Goal: Task Accomplishment & Management: Manage account settings

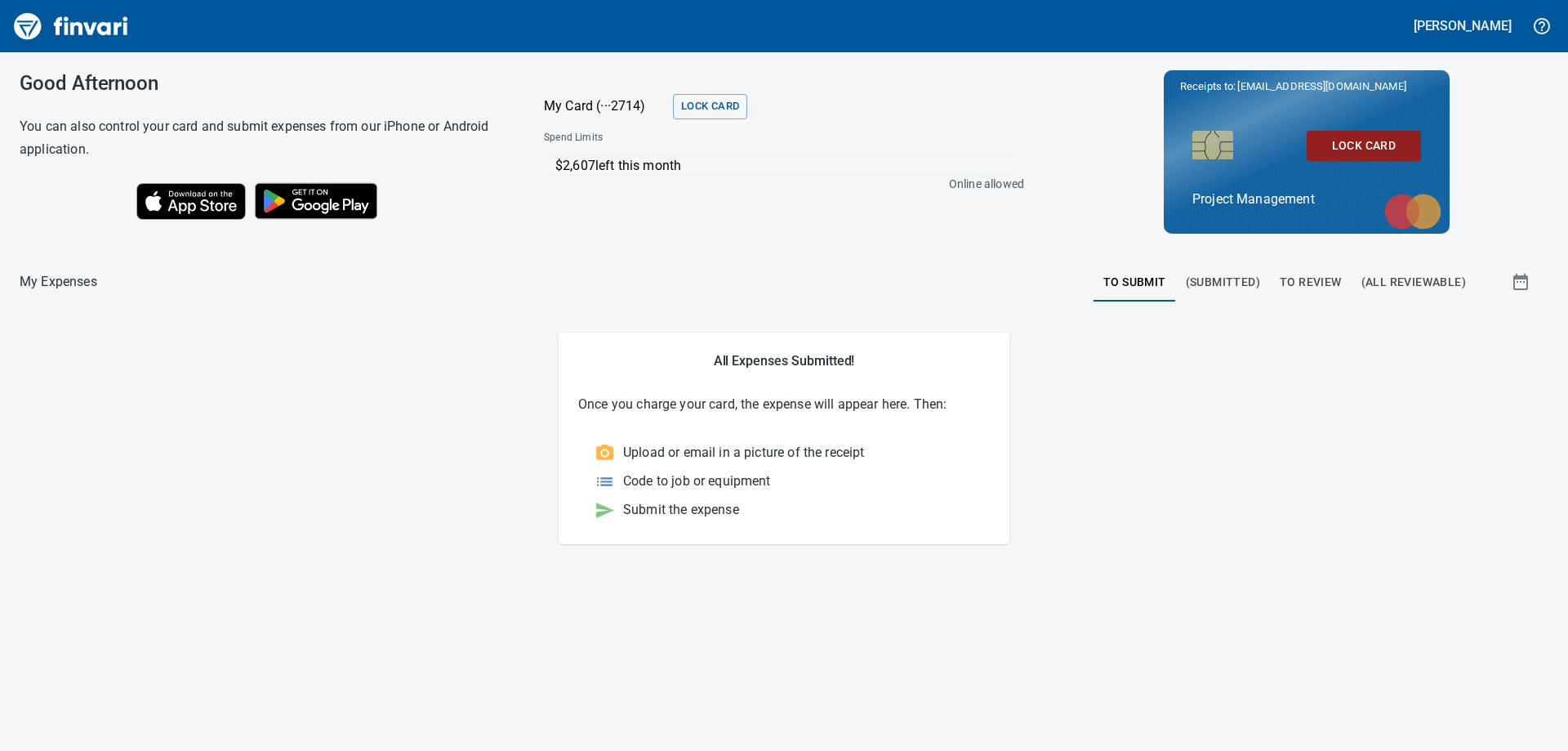
click at [1323, 283] on span "To Review" at bounding box center [1311, 282] width 62 height 20
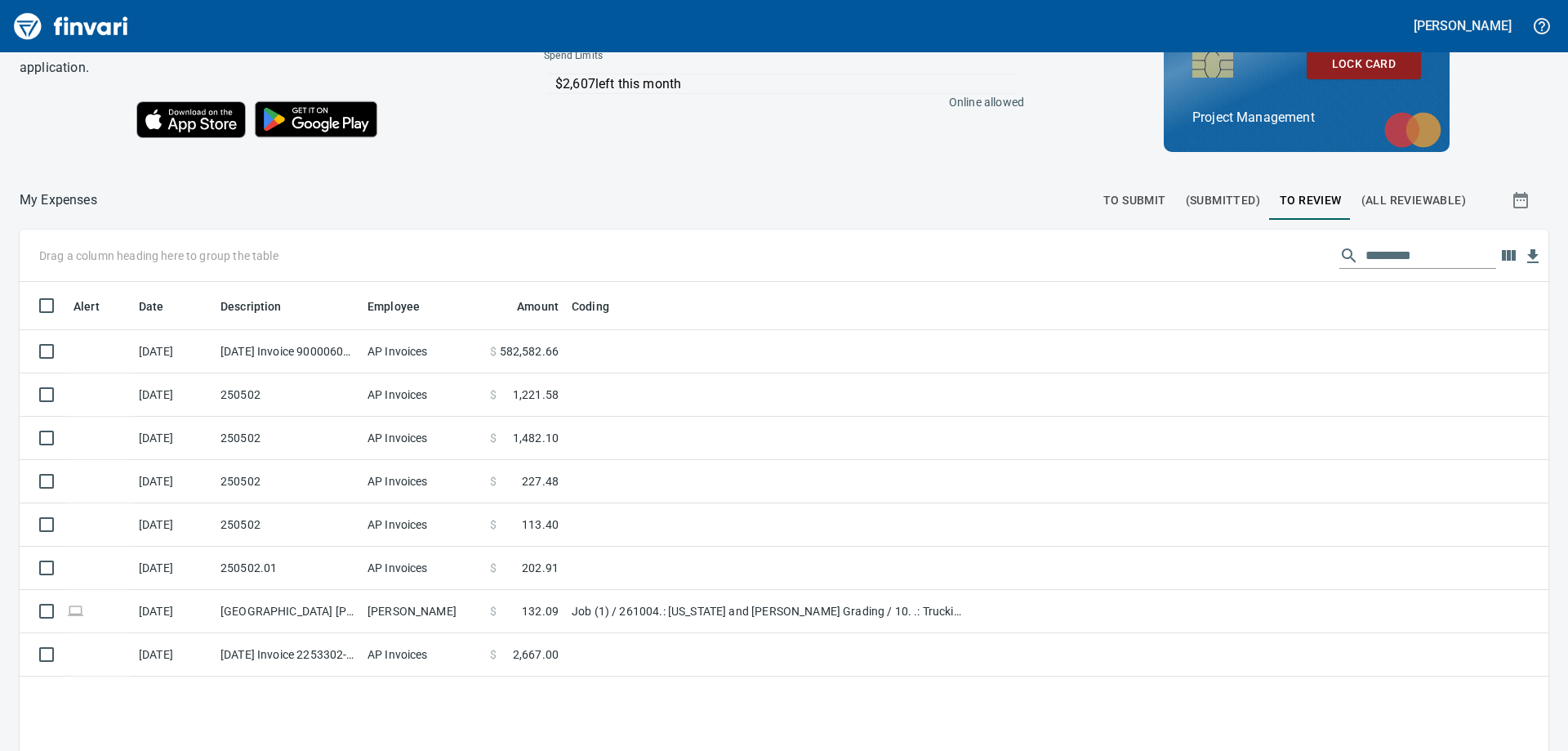
scroll to position [164, 0]
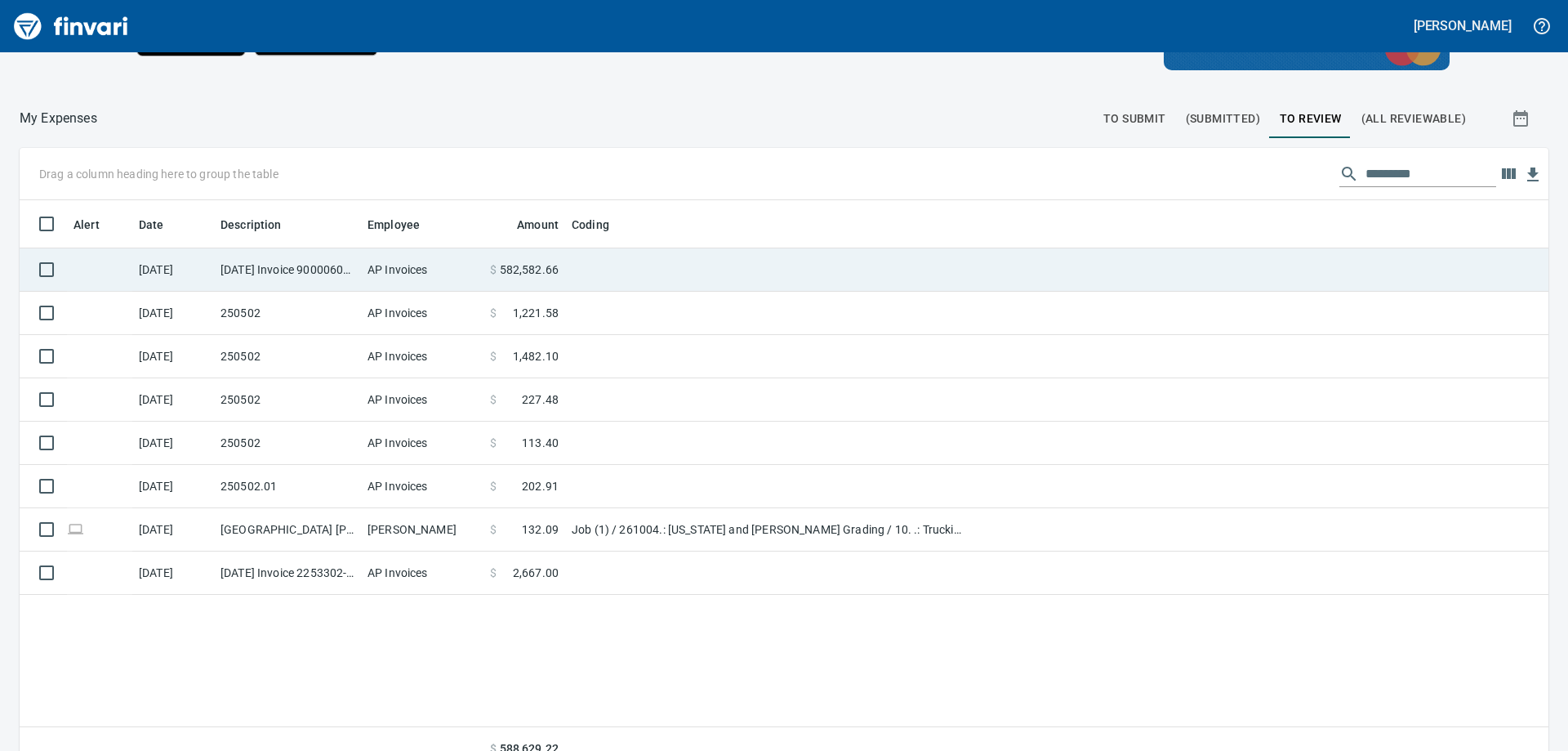
click at [275, 269] on td "[DATE] Invoice 9000060917 from Oldcastle Precast Inc. (1-11232)" at bounding box center [287, 269] width 147 height 43
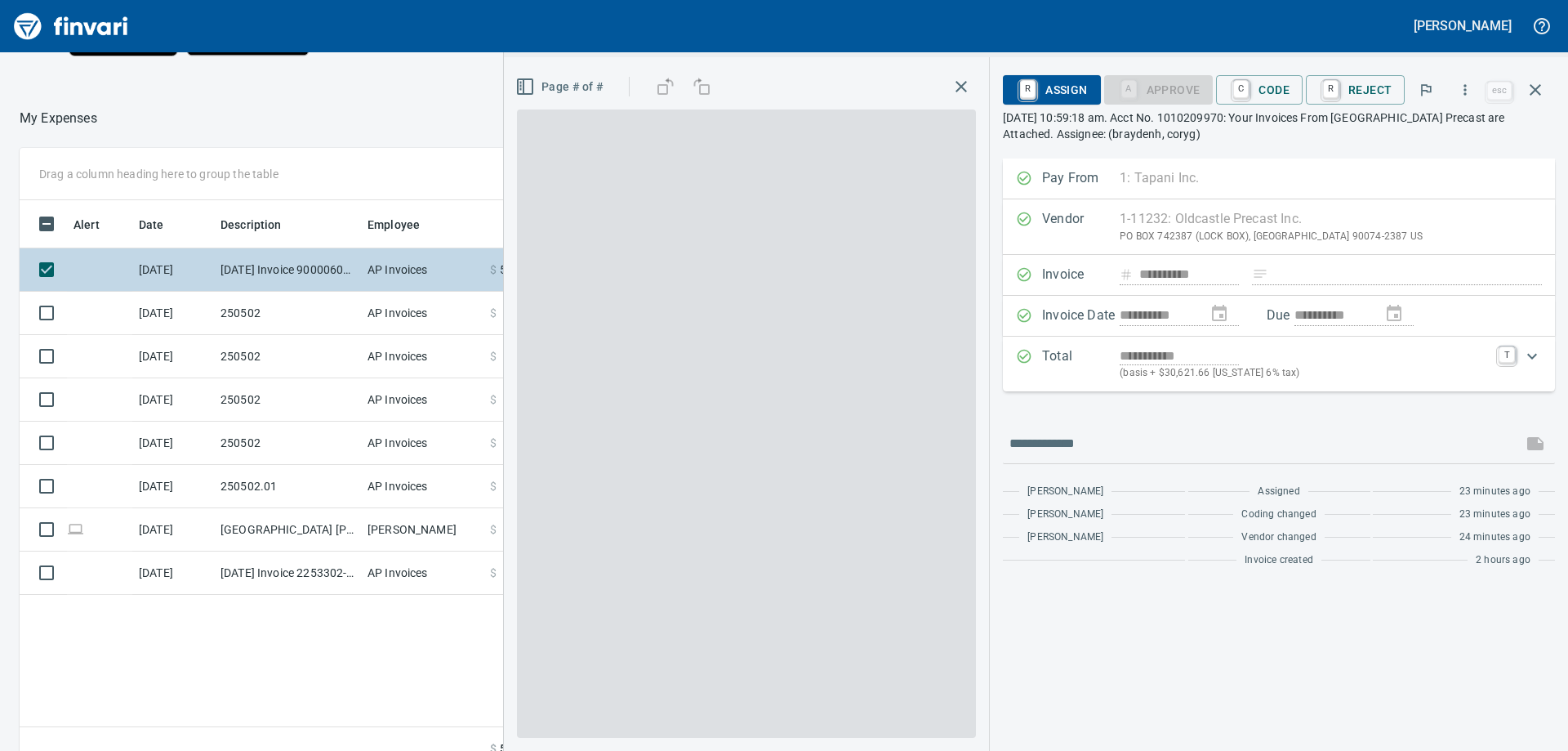
scroll to position [559, 1096]
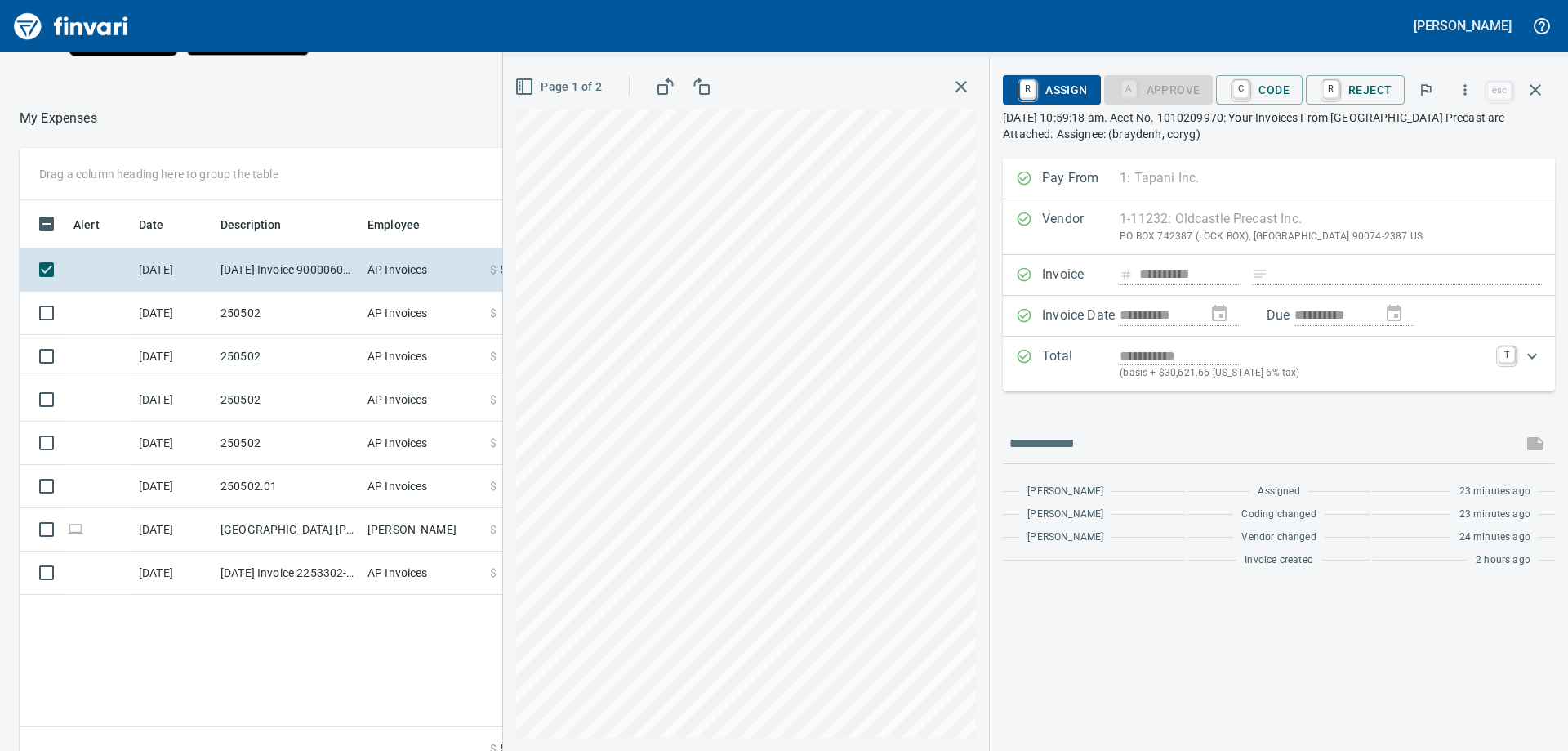
click at [521, 85] on rect "button" at bounding box center [520, 86] width 2 height 3
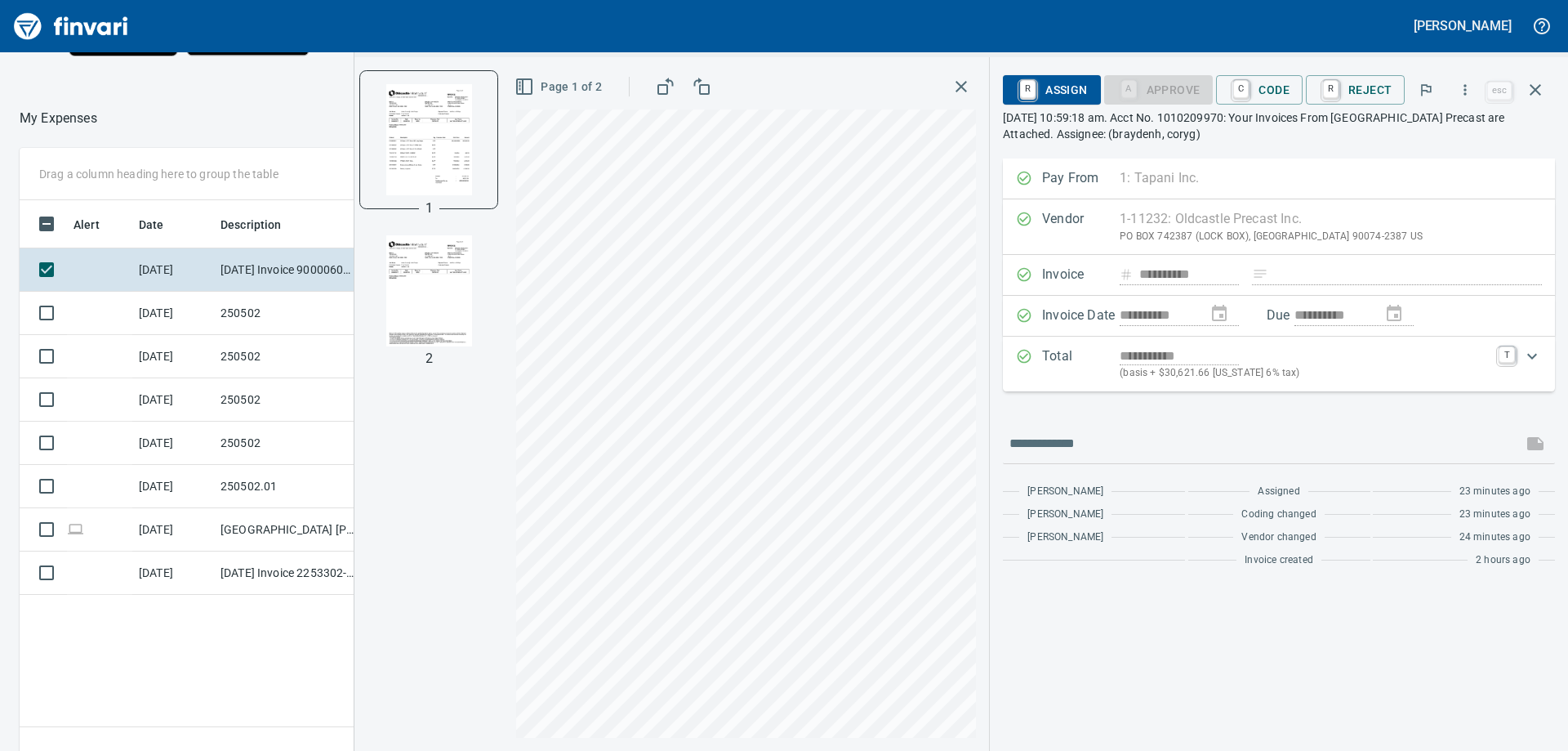
click at [431, 259] on img "button" at bounding box center [429, 291] width 111 height 111
click at [399, 151] on img "button" at bounding box center [429, 139] width 111 height 111
click at [969, 86] on icon "button" at bounding box center [961, 86] width 19 height 19
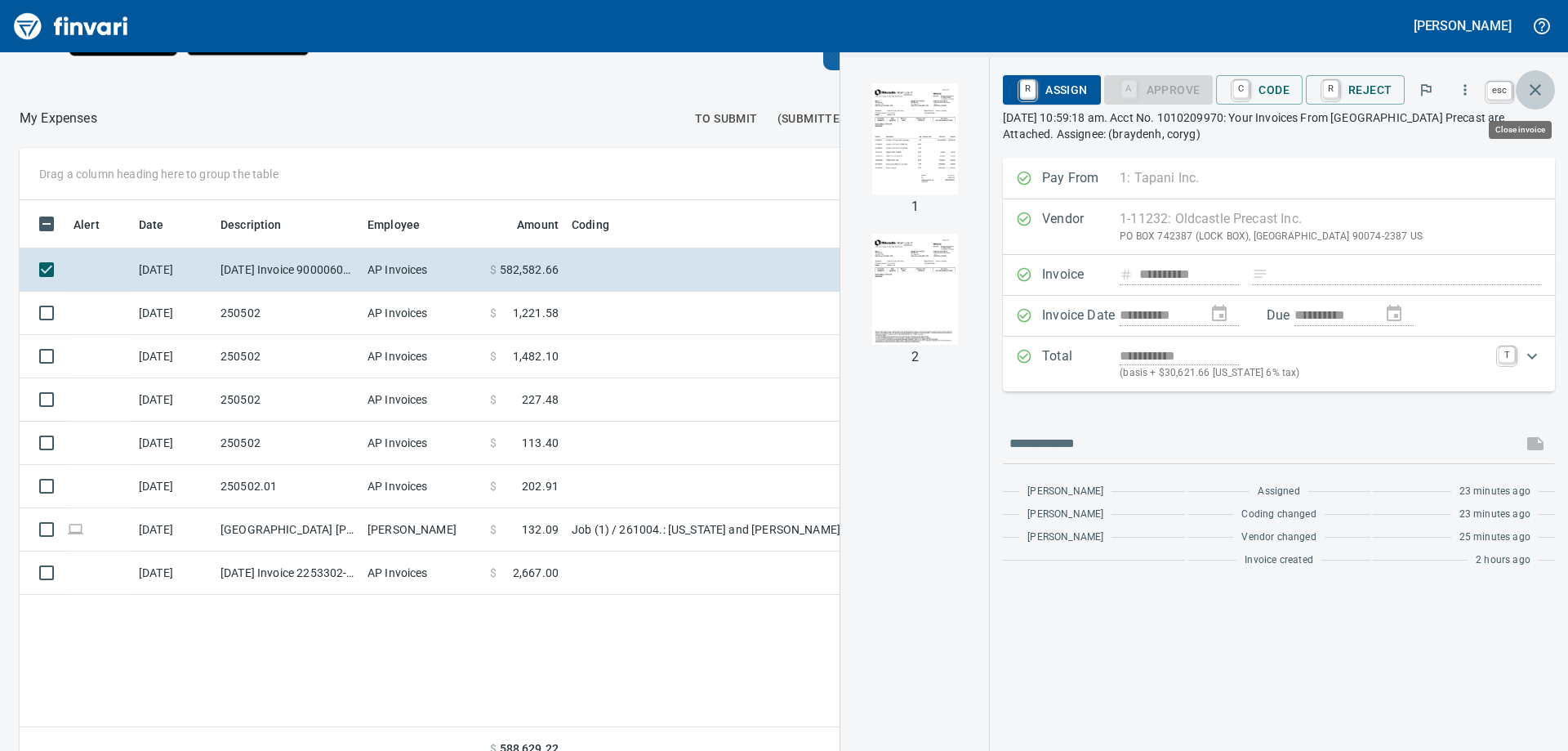
click at [1537, 88] on icon "button" at bounding box center [1535, 90] width 11 height 11
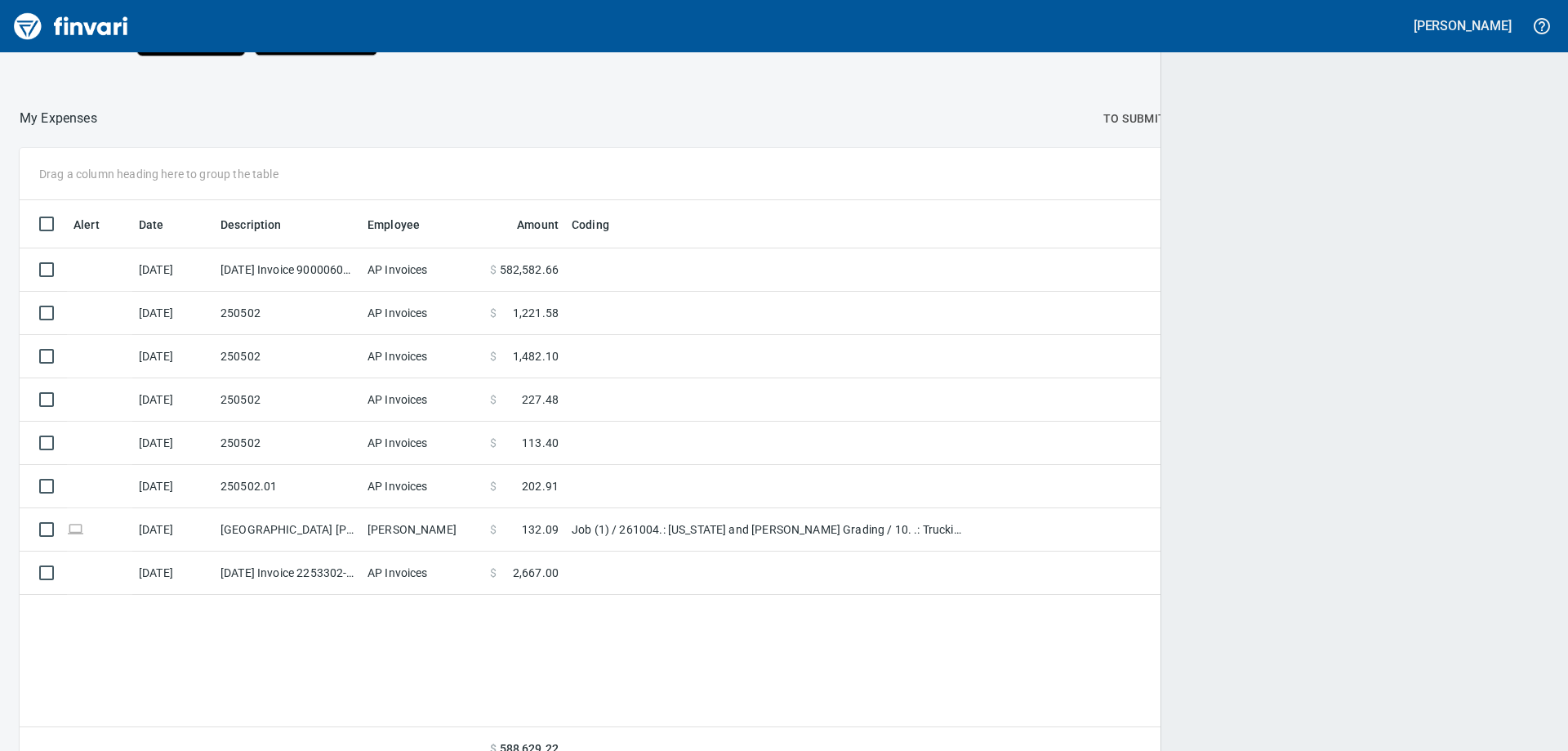
scroll to position [559, 1492]
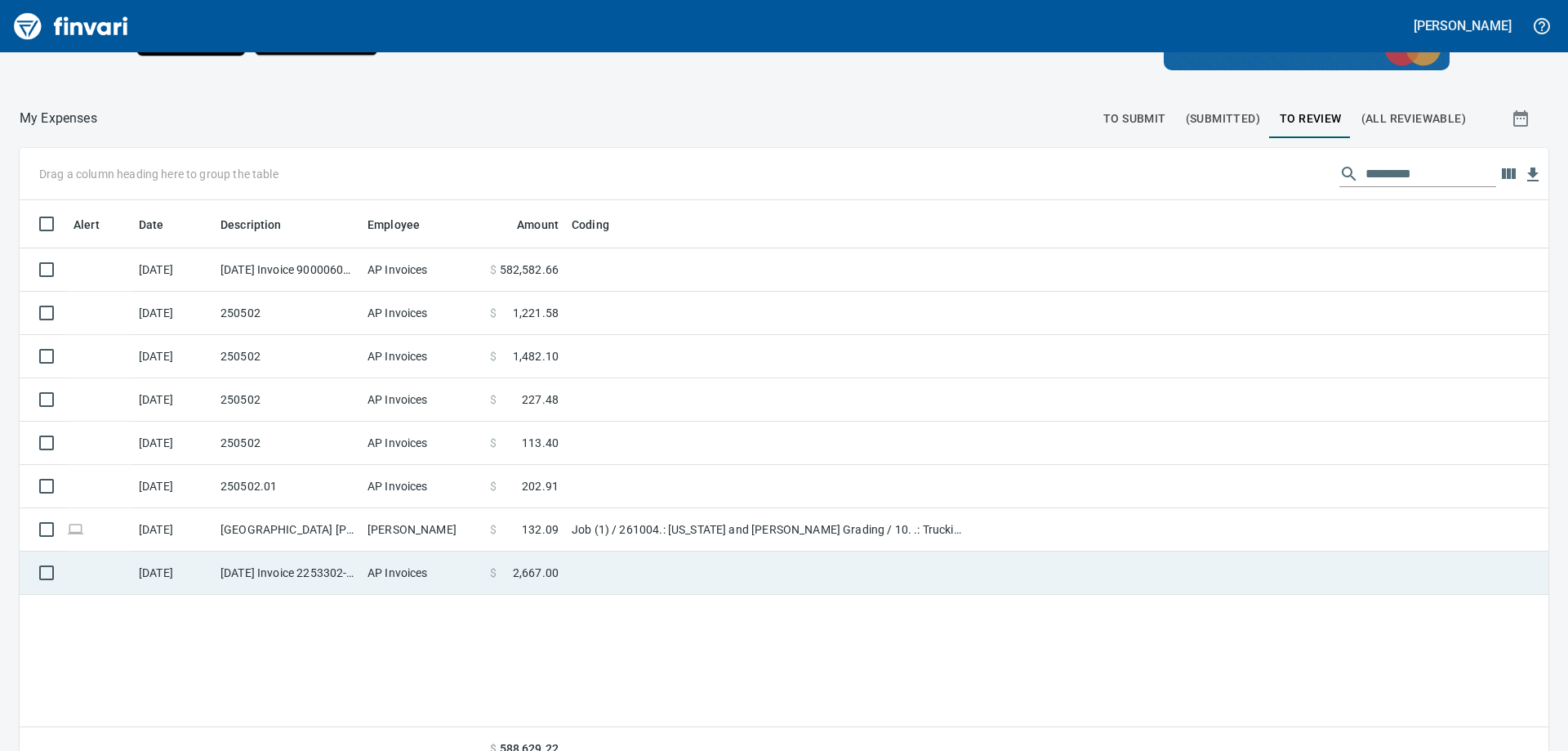
click at [290, 574] on td "[DATE] Invoice 2253302-IN from Specialty Construction Supply (1-38823)" at bounding box center [287, 573] width 147 height 43
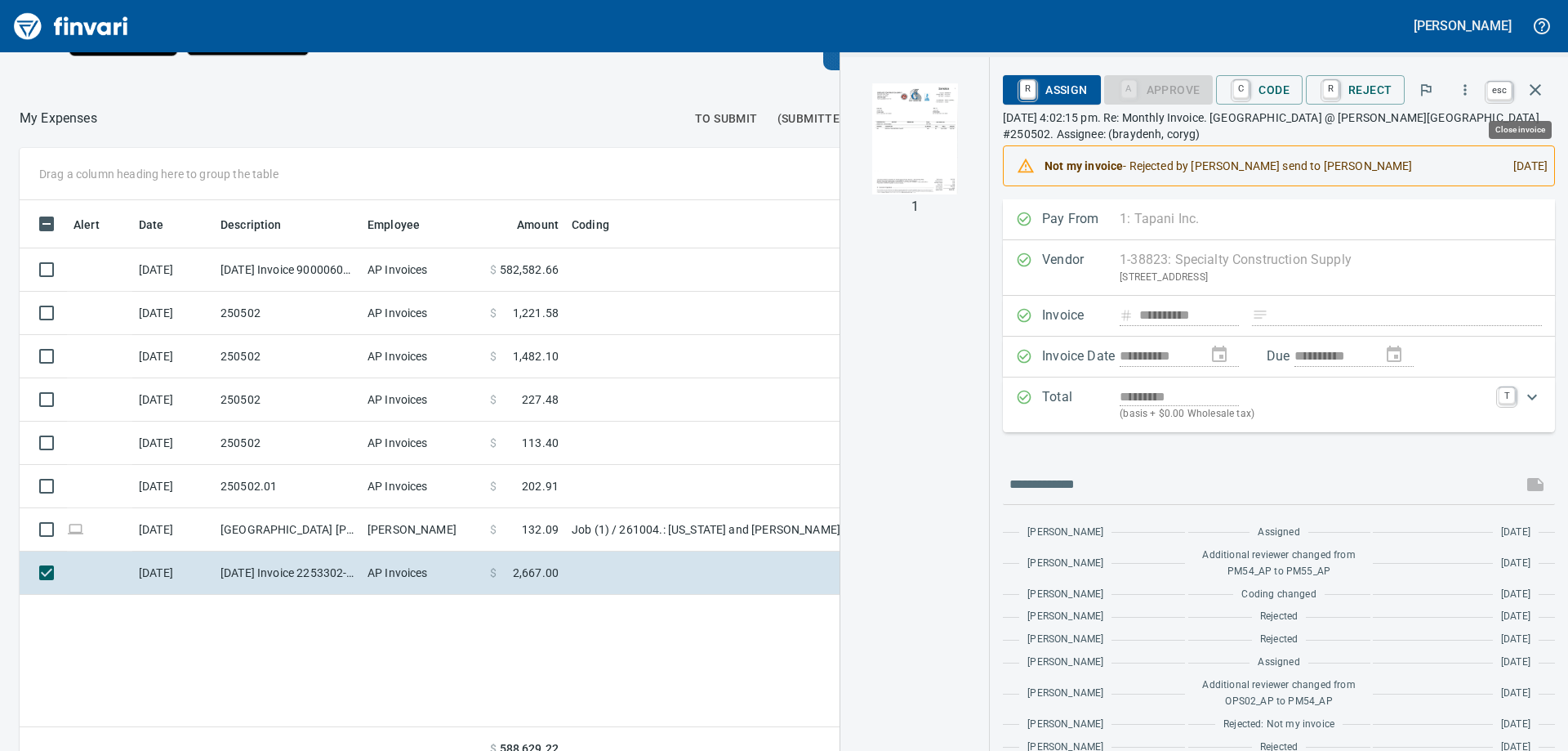
scroll to position [559, 1096]
click at [1543, 91] on icon "button" at bounding box center [1535, 90] width 19 height 19
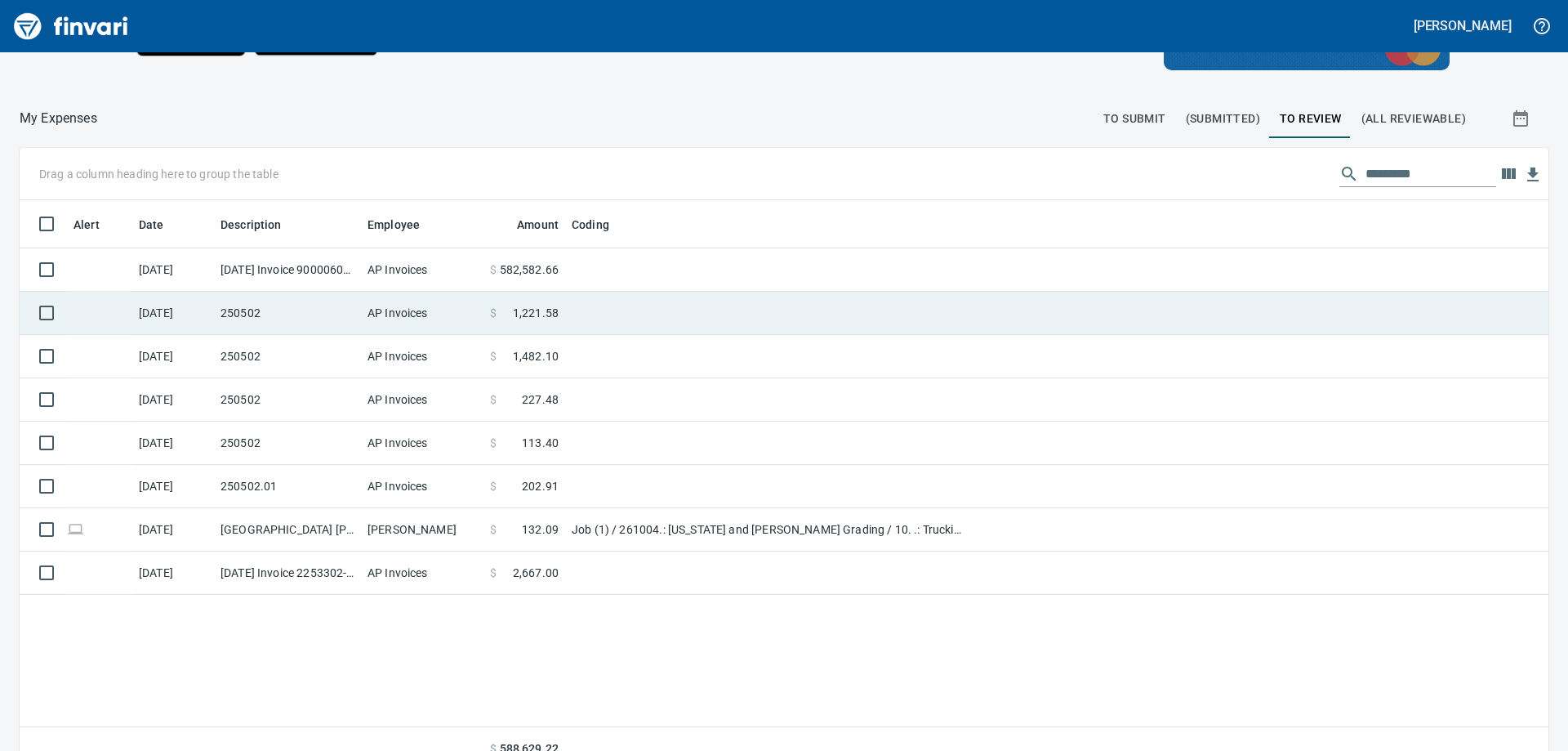
scroll to position [559, 1505]
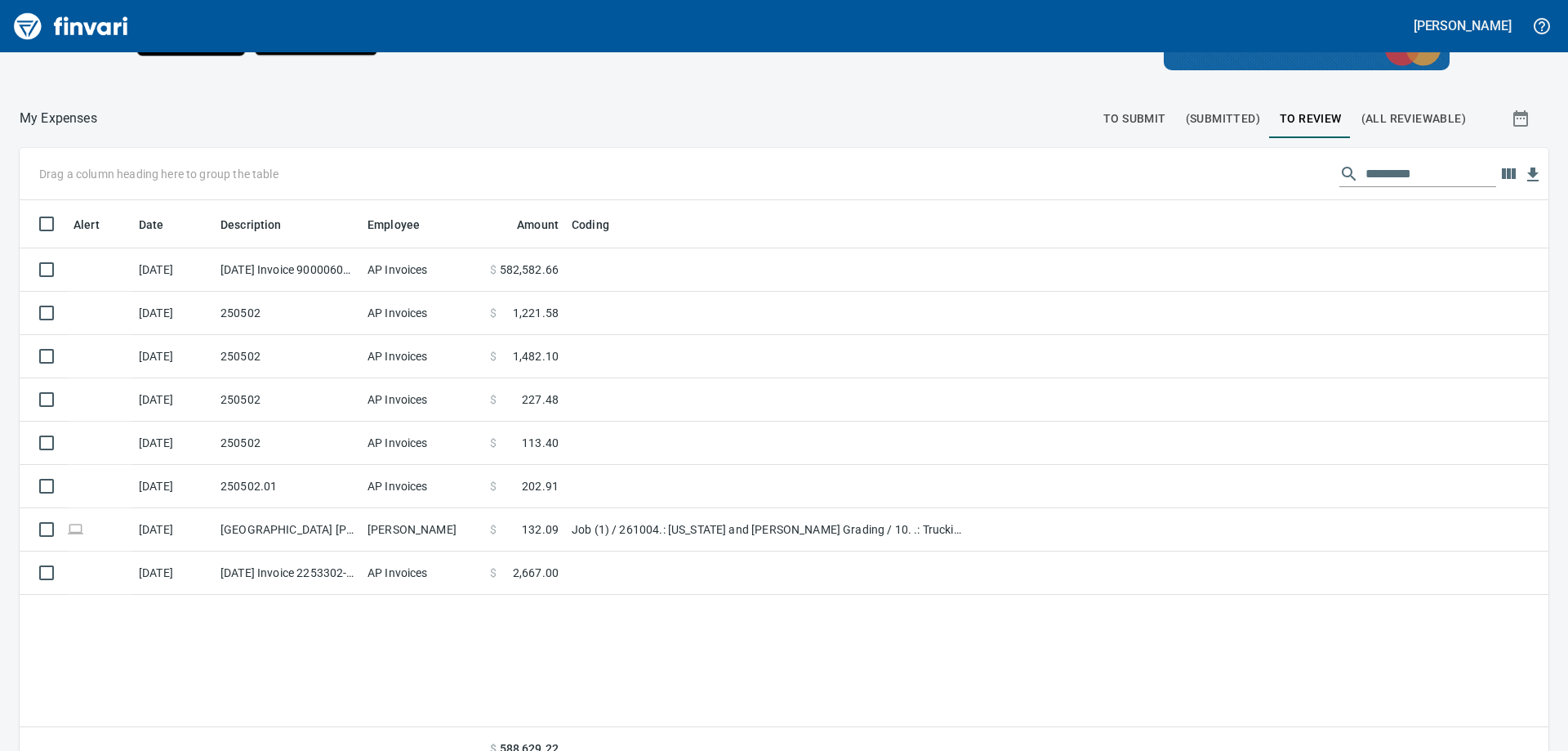
click at [1413, 115] on span "(All Reviewable)" at bounding box center [1413, 118] width 105 height 20
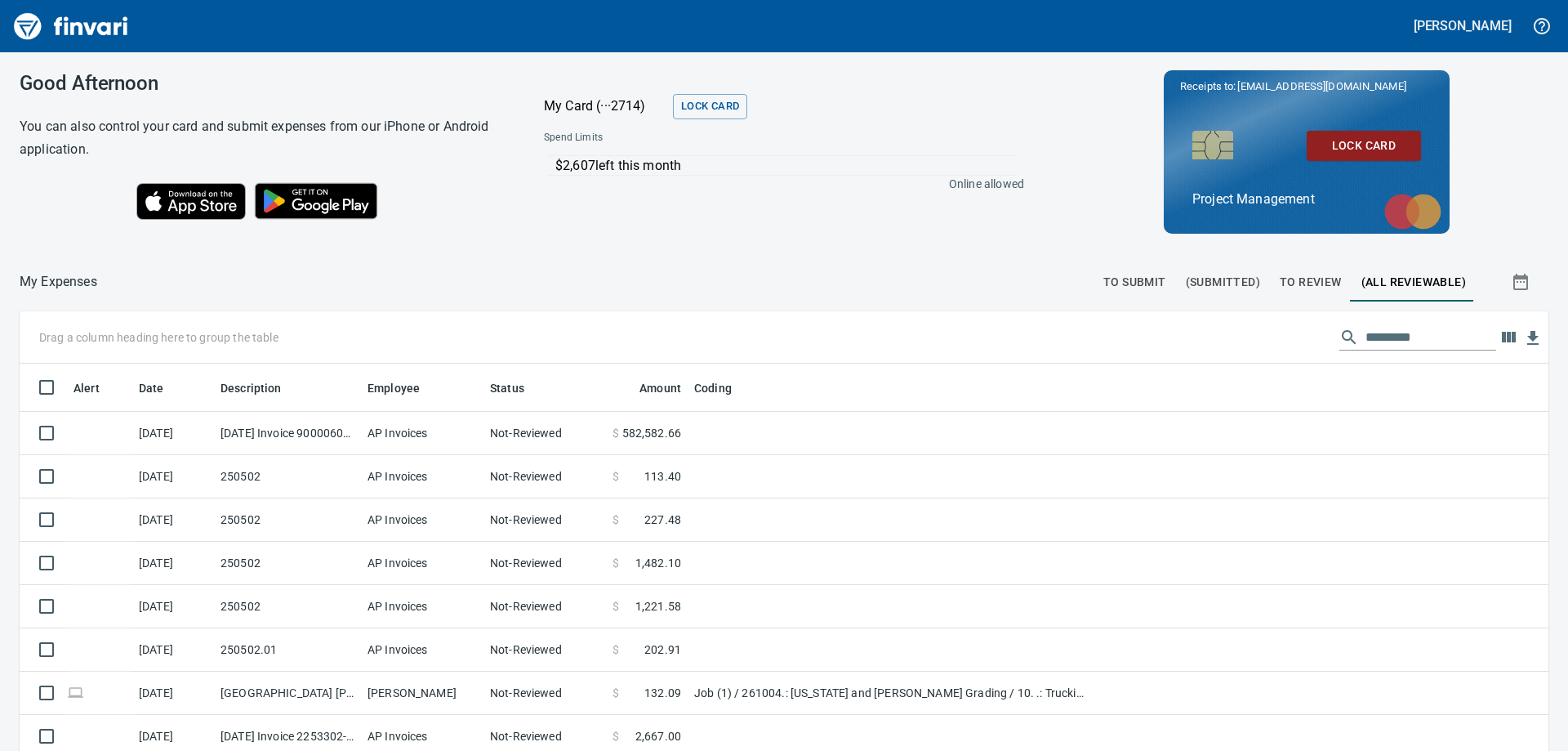
scroll to position [559, 1505]
click at [1305, 279] on span "To Review" at bounding box center [1311, 282] width 62 height 20
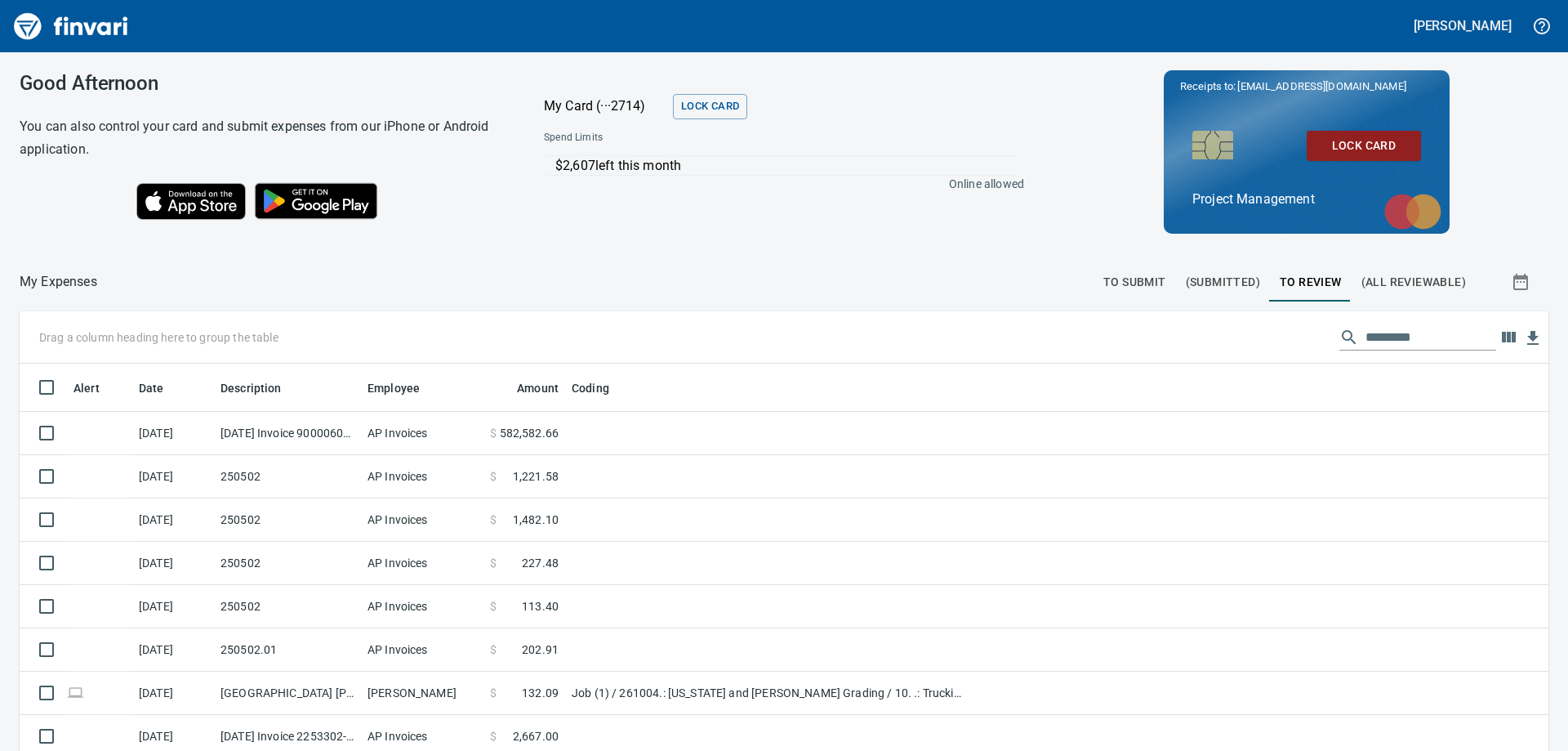
scroll to position [559, 1505]
click at [848, 228] on div "Good Afternoon You can also control your card and submit expenses from our iPho…" at bounding box center [784, 151] width 1568 height 199
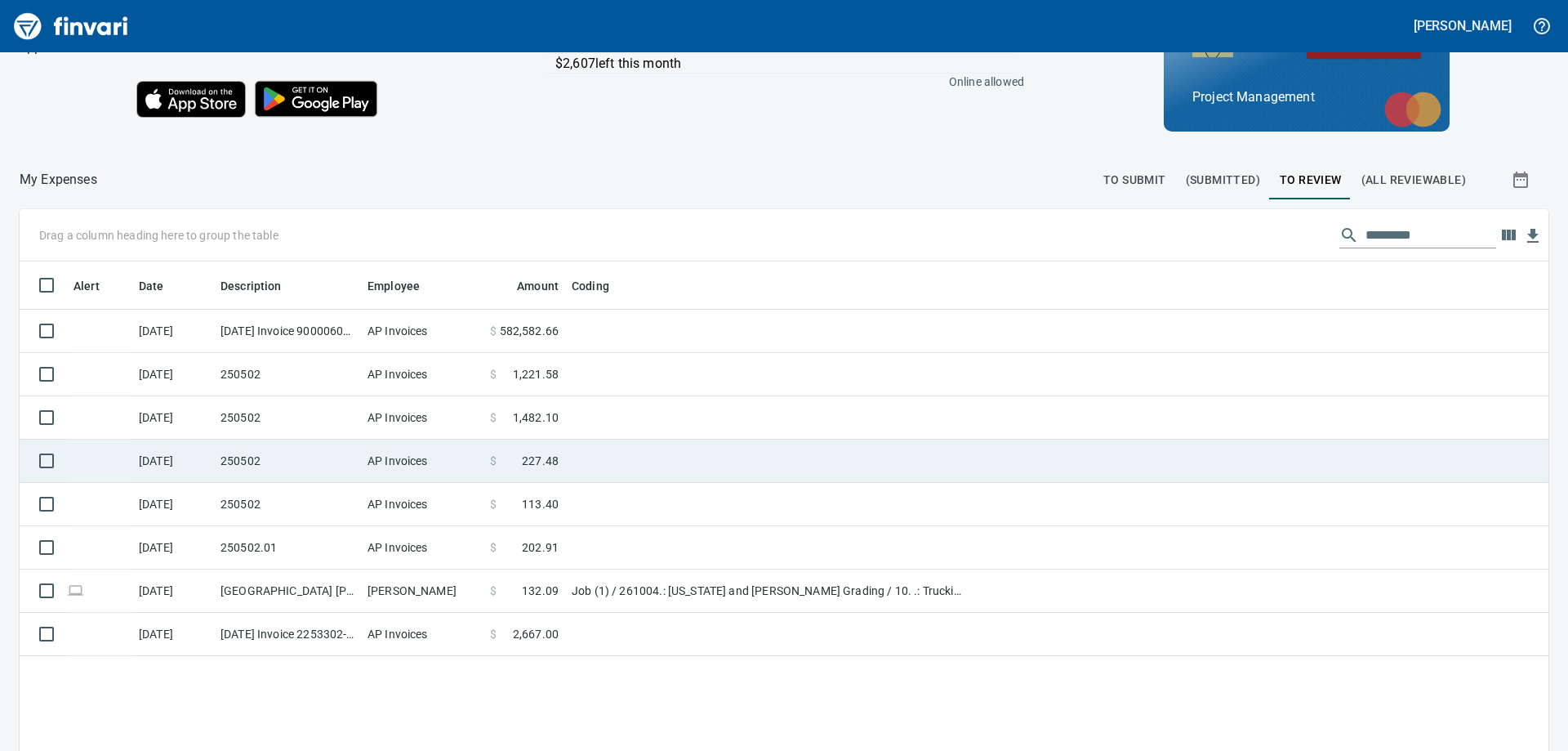
scroll to position [0, 0]
